Goal: Learn about a topic

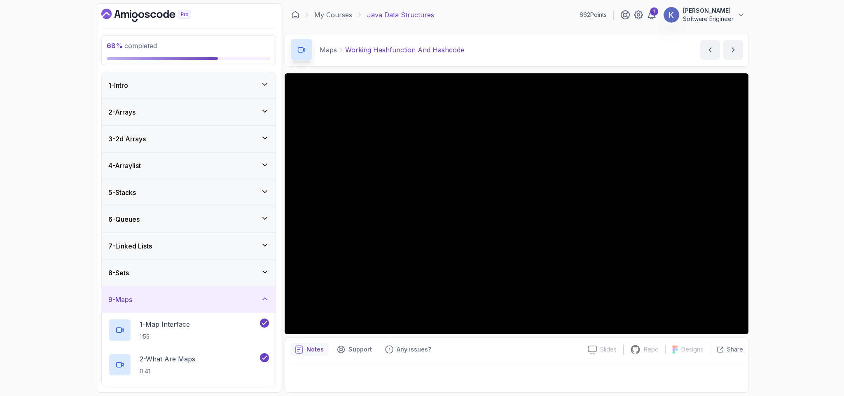
scroll to position [232, 0]
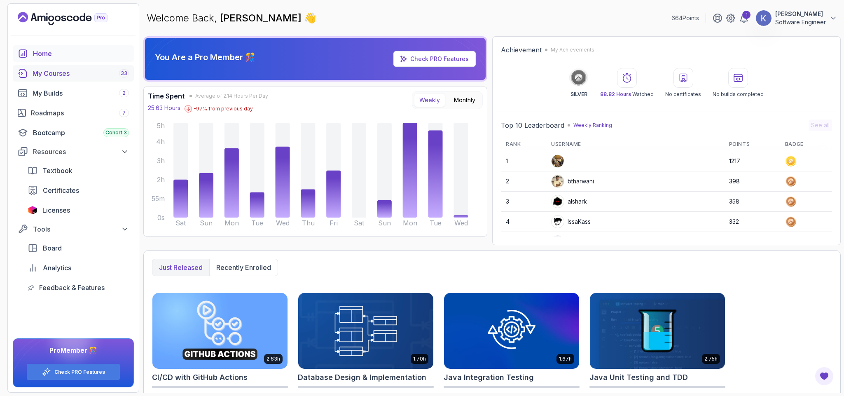
click at [57, 75] on div "My Courses 33" at bounding box center [81, 73] width 96 height 10
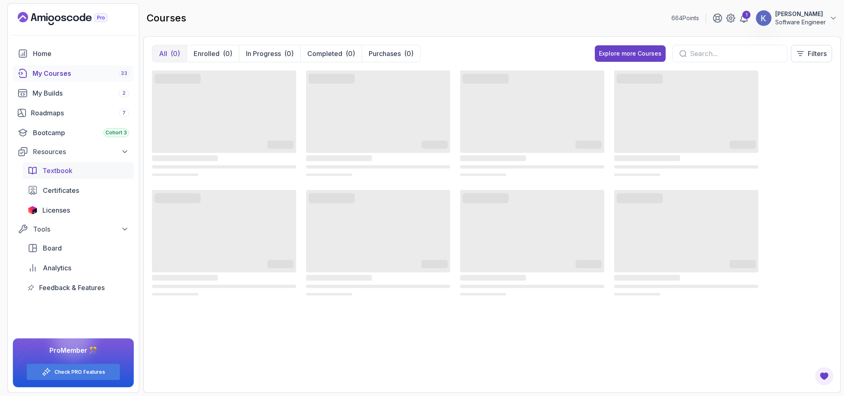
click at [67, 171] on span "Textbook" at bounding box center [57, 171] width 30 height 10
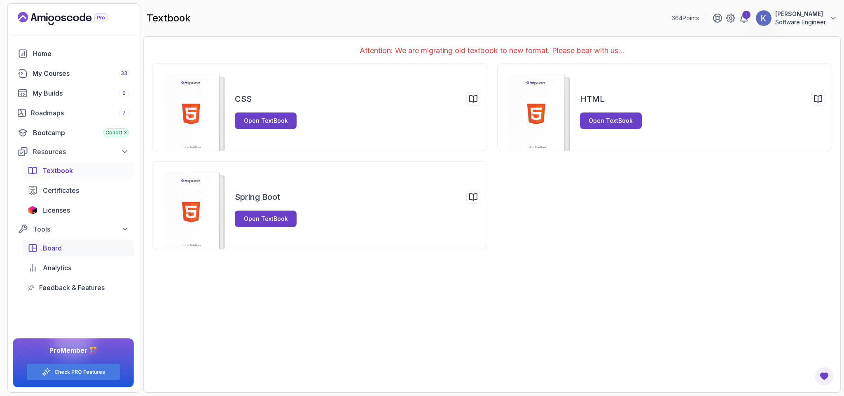
click at [54, 248] on span "Board" at bounding box center [52, 248] width 19 height 10
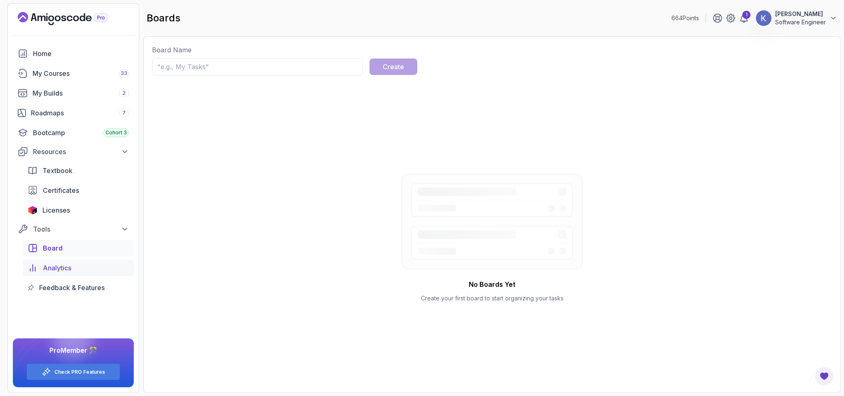
click at [61, 267] on span "Analytics" at bounding box center [57, 268] width 28 height 10
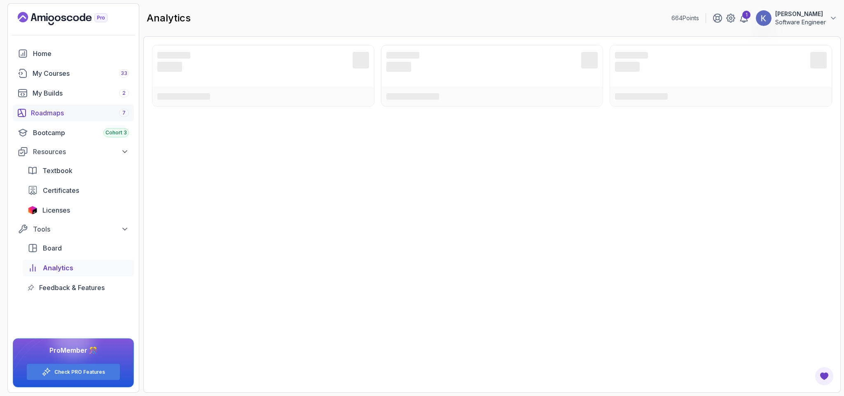
click at [51, 110] on div "Roadmaps 7" at bounding box center [80, 113] width 98 height 10
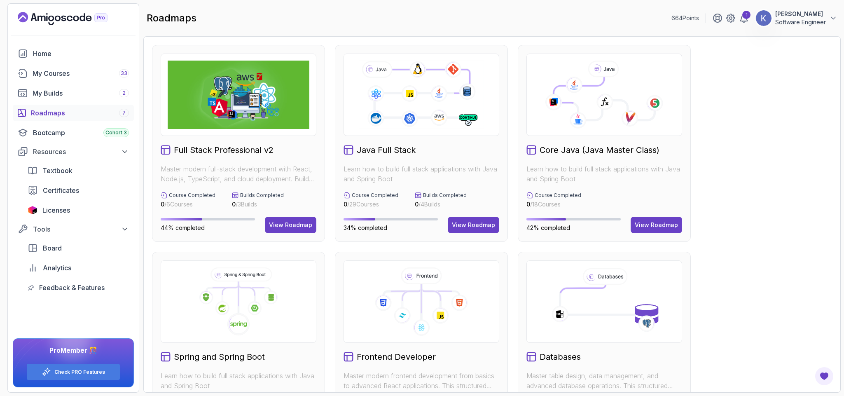
click at [734, 266] on div "Full Stack Professional v2 Master modern full-stack development with React, Nod…" at bounding box center [492, 350] width 680 height 611
click at [459, 227] on div "View Roadmap" at bounding box center [473, 225] width 43 height 8
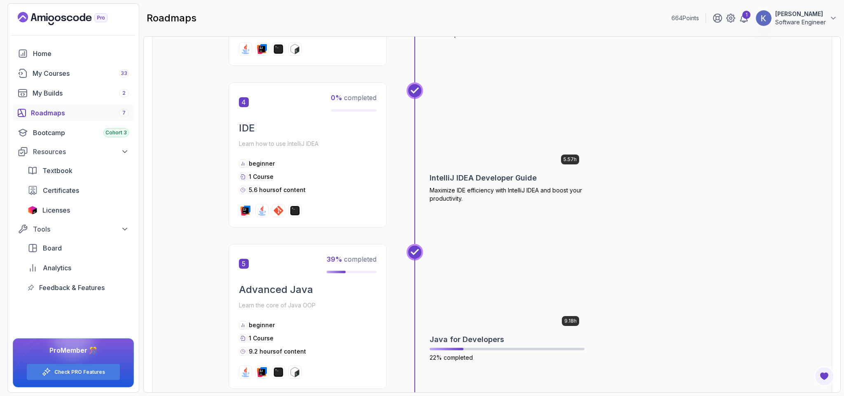
scroll to position [696, 0]
